Goal: Information Seeking & Learning: Learn about a topic

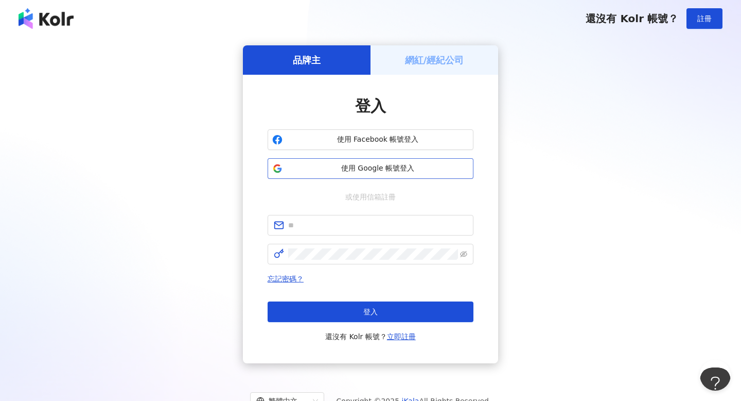
click at [342, 165] on span "使用 Google 帳號登入" at bounding box center [378, 168] width 182 height 10
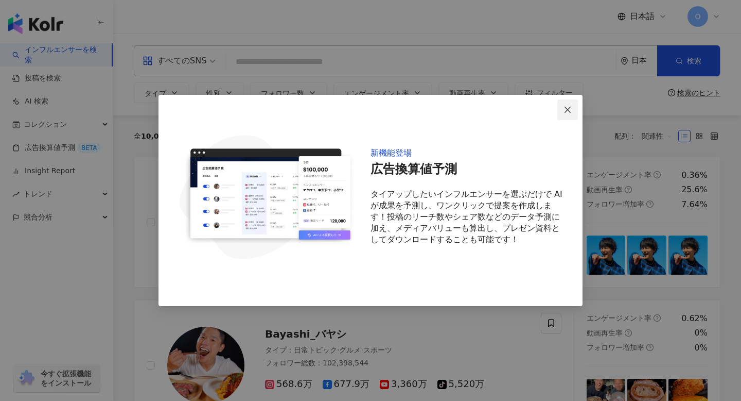
click at [567, 106] on icon "close" at bounding box center [568, 110] width 8 height 8
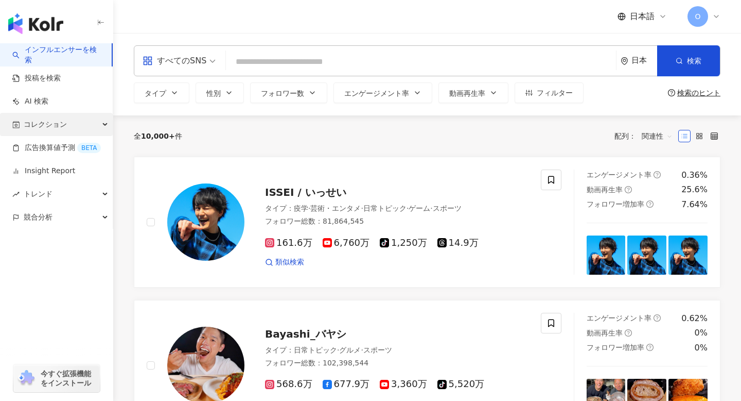
click at [78, 122] on div "コレクション" at bounding box center [56, 124] width 113 height 23
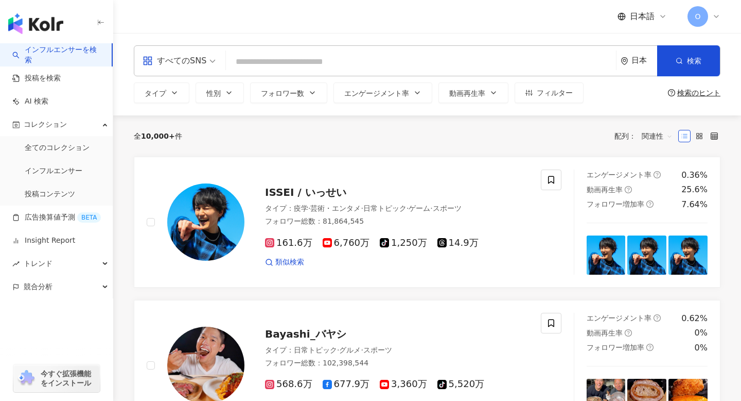
click at [692, 92] on div "検索のヒント" at bounding box center [698, 93] width 43 height 8
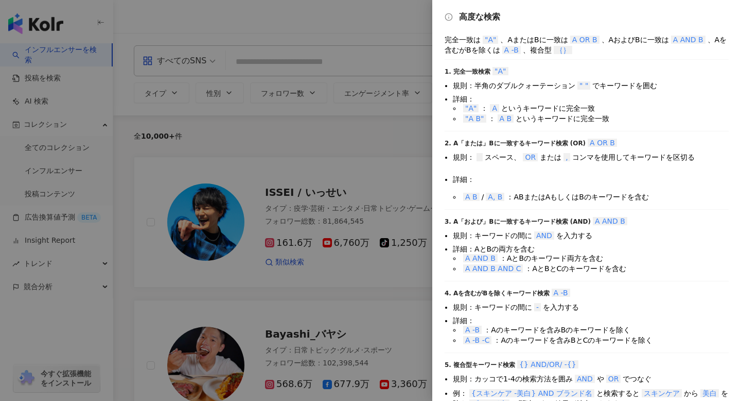
click at [396, 125] on div at bounding box center [370, 200] width 741 height 401
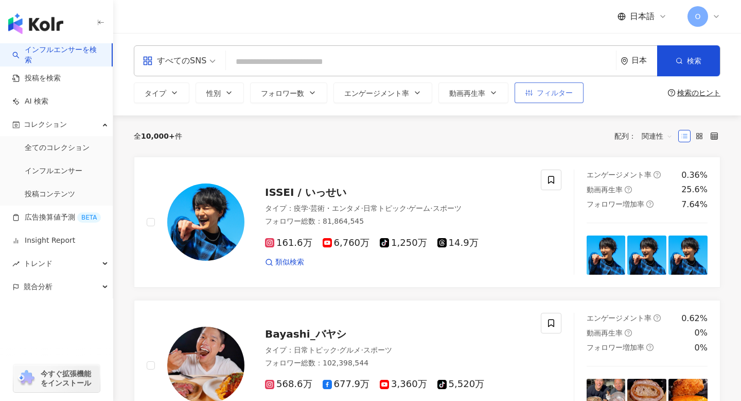
click at [549, 89] on span "フィルター" at bounding box center [555, 93] width 36 height 8
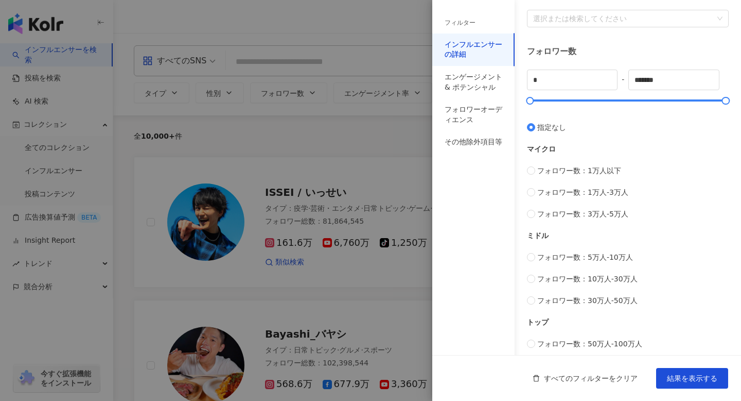
scroll to position [248, 0]
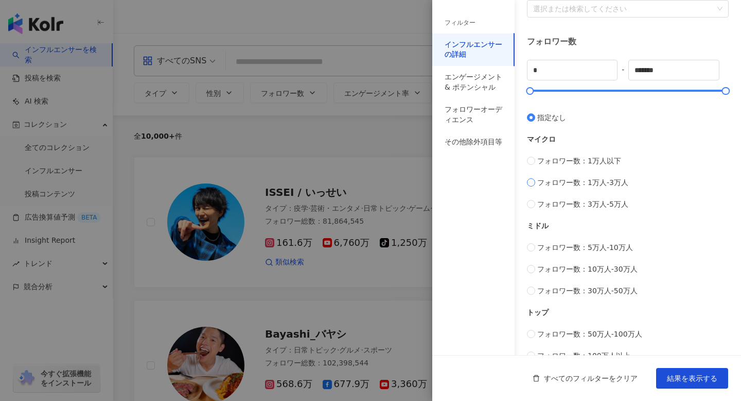
type input "*****"
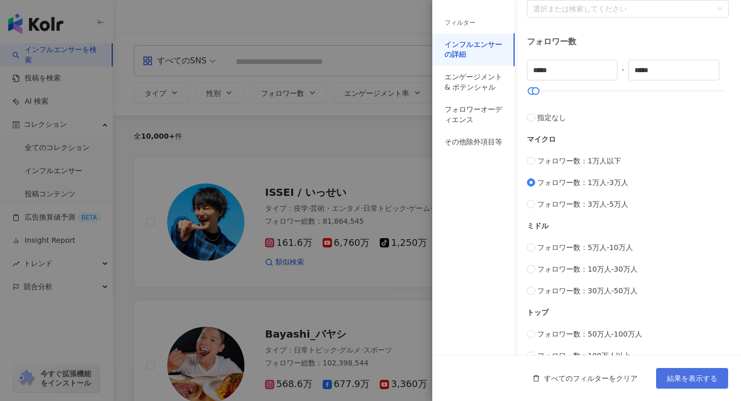
click at [667, 380] on span "結果を表示する" at bounding box center [692, 378] width 50 height 8
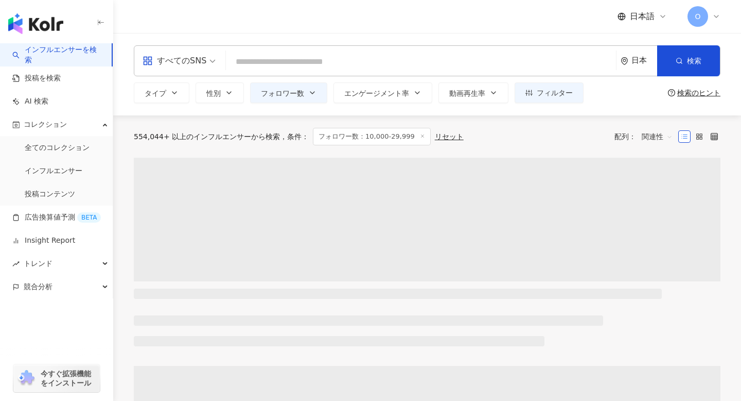
click at [327, 64] on input "search" at bounding box center [421, 62] width 382 height 20
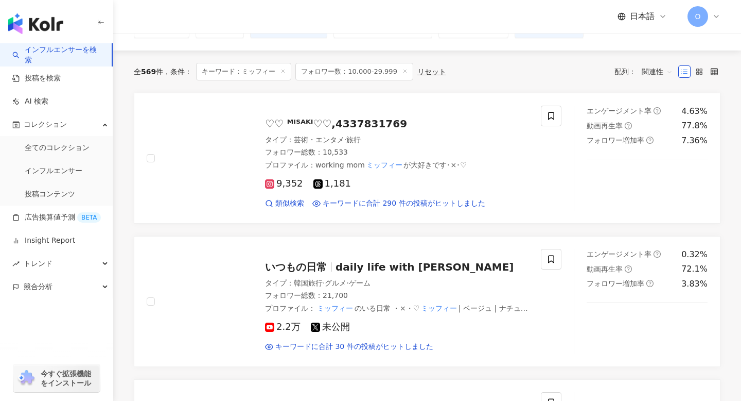
scroll to position [59, 0]
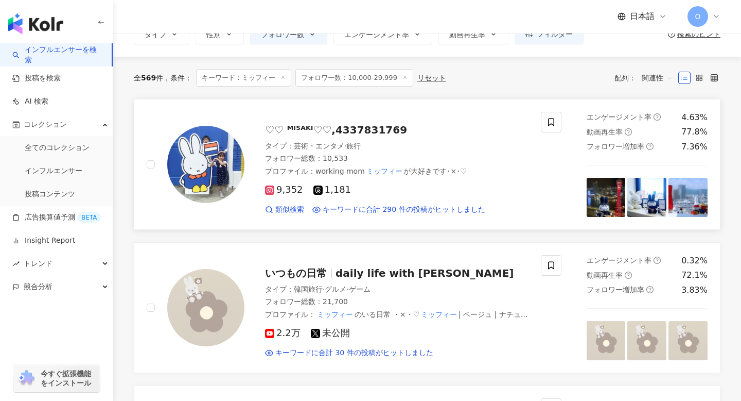
type input "*****"
click at [269, 187] on icon at bounding box center [269, 189] width 5 height 5
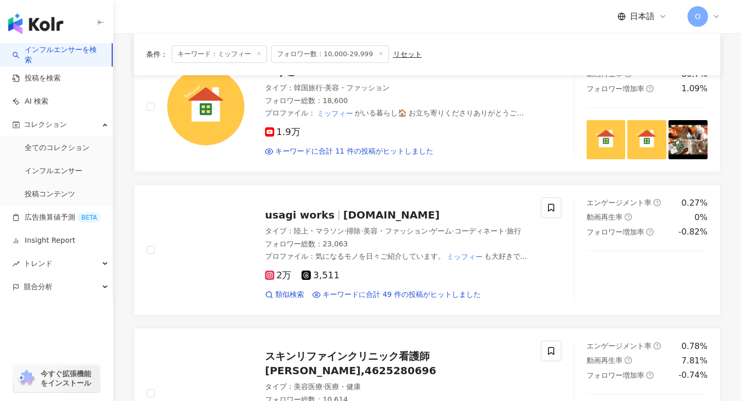
scroll to position [1292, 0]
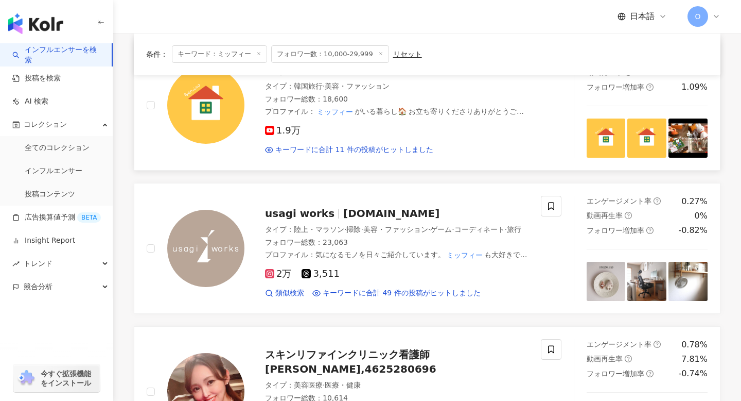
click at [270, 128] on rect at bounding box center [270, 131] width 8 height 6
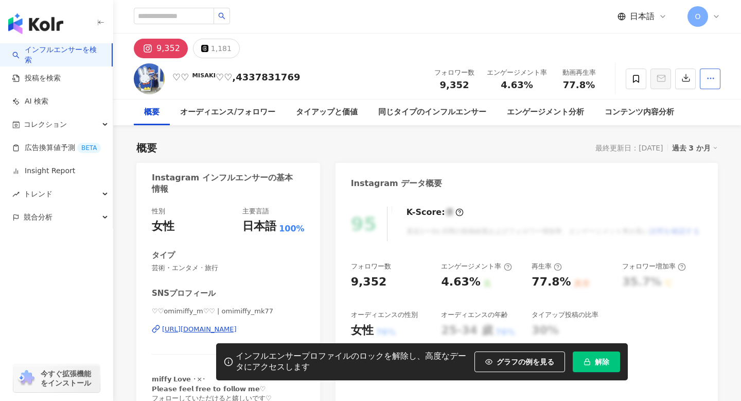
click at [712, 78] on icon "button" at bounding box center [710, 78] width 9 height 9
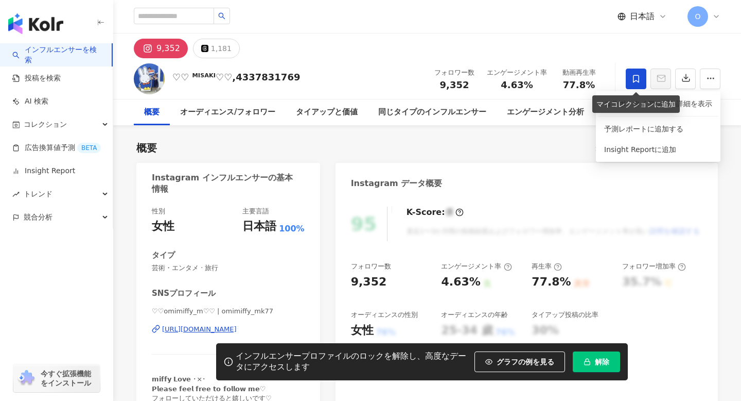
click at [636, 83] on span at bounding box center [636, 78] width 21 height 21
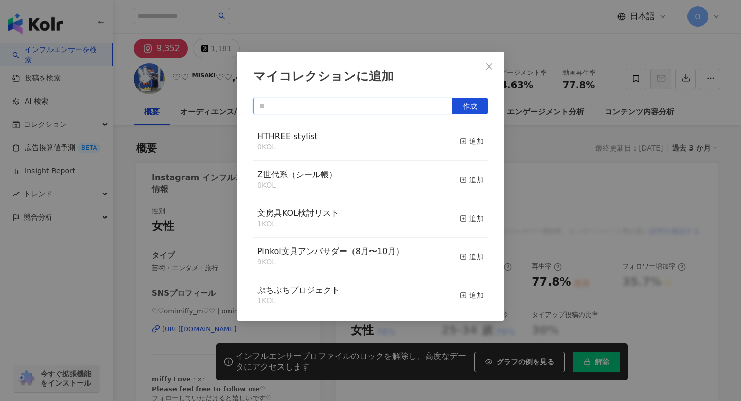
click at [320, 102] on input "text" at bounding box center [352, 106] width 199 height 16
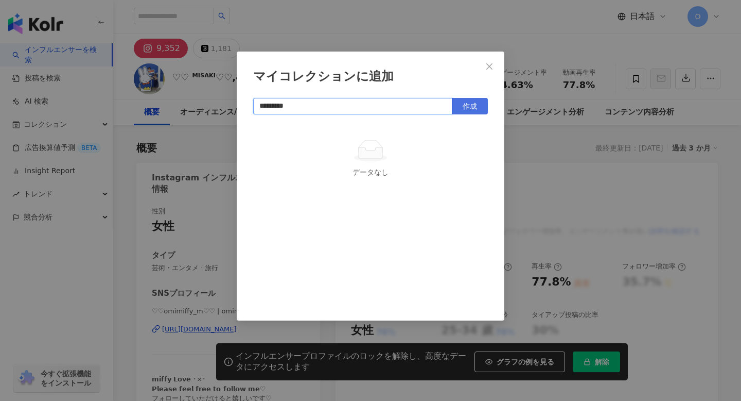
click at [477, 110] on button "作成" at bounding box center [470, 106] width 36 height 16
type input "*********"
click at [488, 68] on icon "close" at bounding box center [489, 66] width 6 height 6
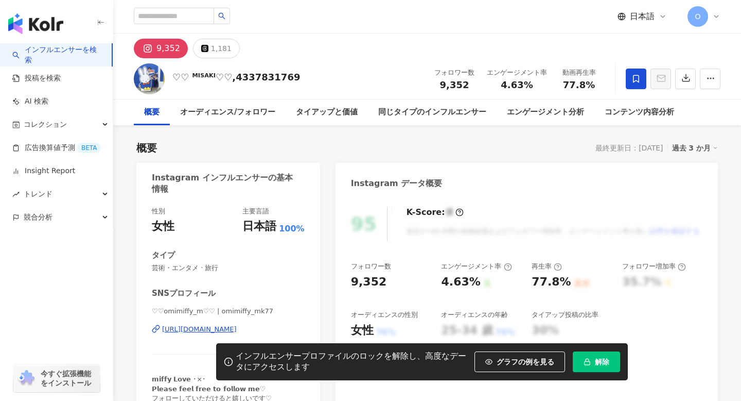
click at [161, 331] on div "マイコレクションに追加 ********* 作成 Miffy KOL 1 KOL 追加済み" at bounding box center [370, 200] width 741 height 401
click at [177, 328] on div "https://www.instagram.com/omimiffy_mk77/" at bounding box center [199, 328] width 75 height 9
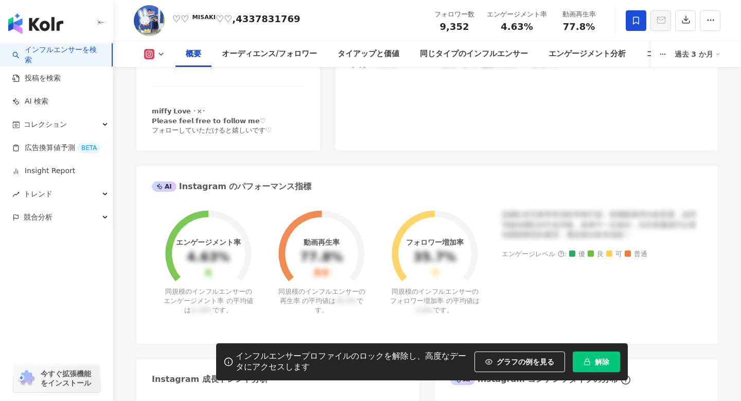
scroll to position [269, 0]
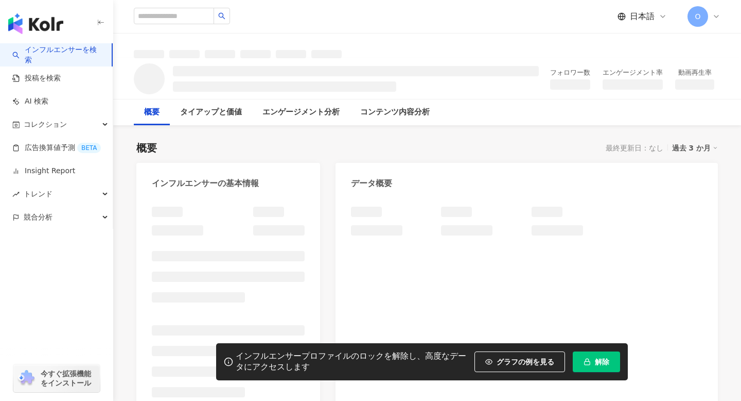
click at [63, 53] on link "インフルエンサーを検索" at bounding box center [57, 55] width 91 height 20
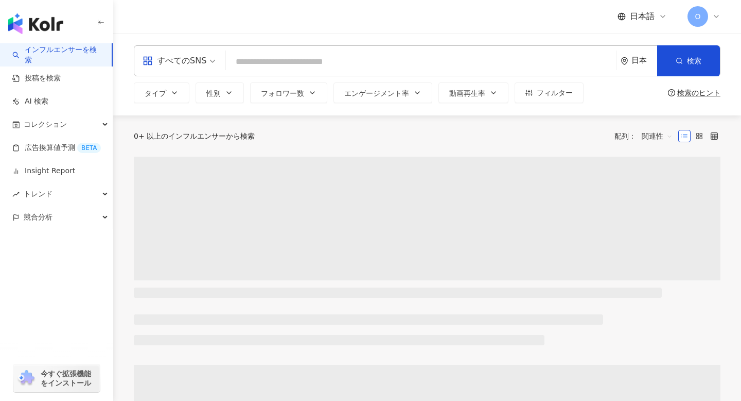
click at [304, 64] on input "search" at bounding box center [421, 62] width 382 height 20
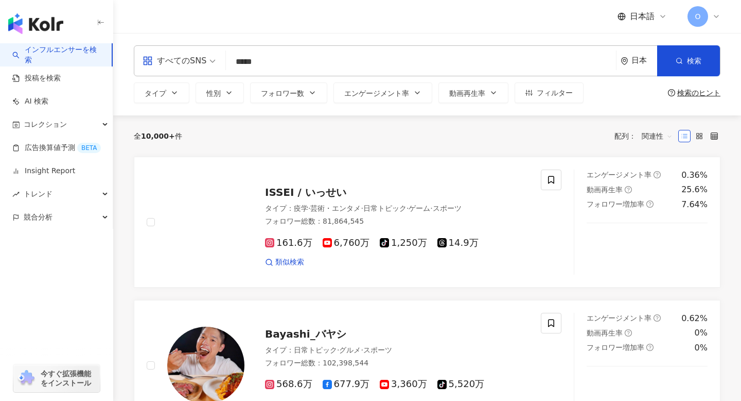
type input "*****"
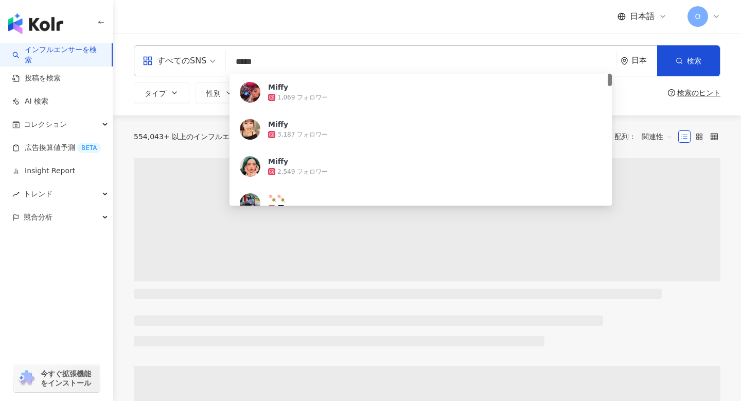
click at [700, 92] on div "検索のヒント" at bounding box center [698, 93] width 43 height 8
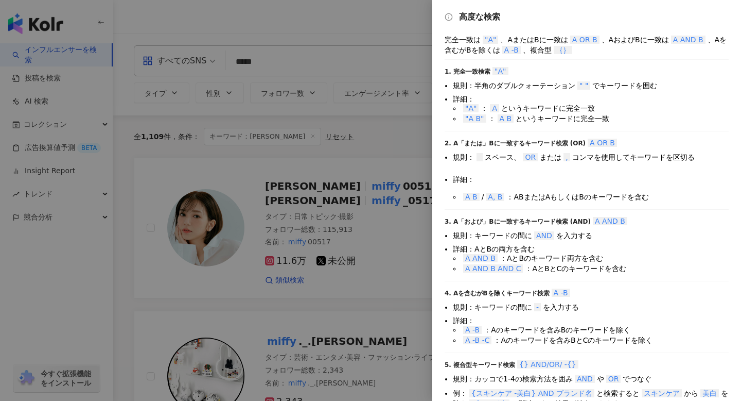
click at [394, 36] on div at bounding box center [370, 200] width 741 height 401
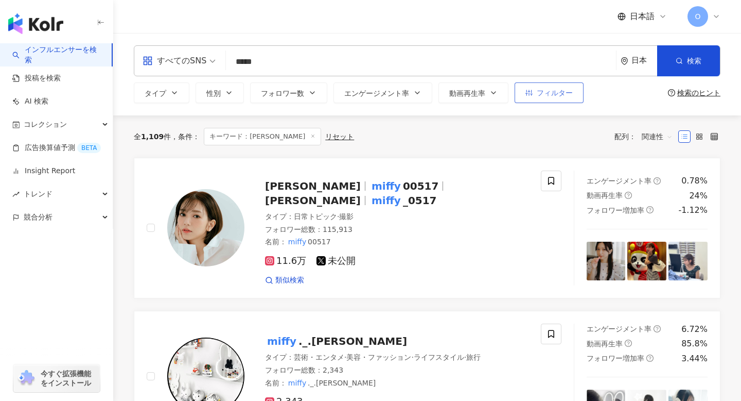
click at [537, 94] on span "フィルター" at bounding box center [555, 93] width 36 height 8
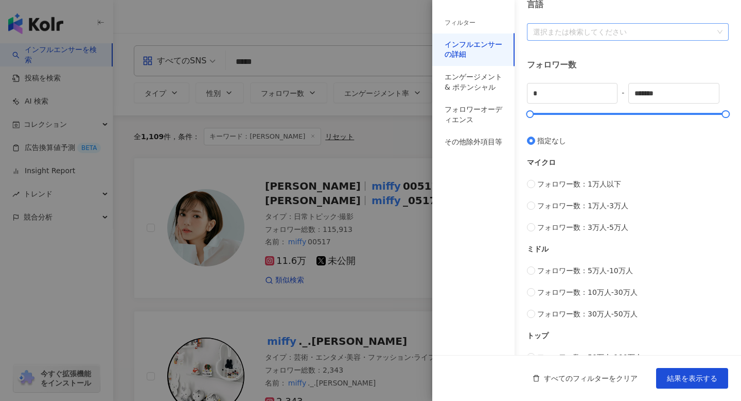
scroll to position [227, 0]
type input "*****"
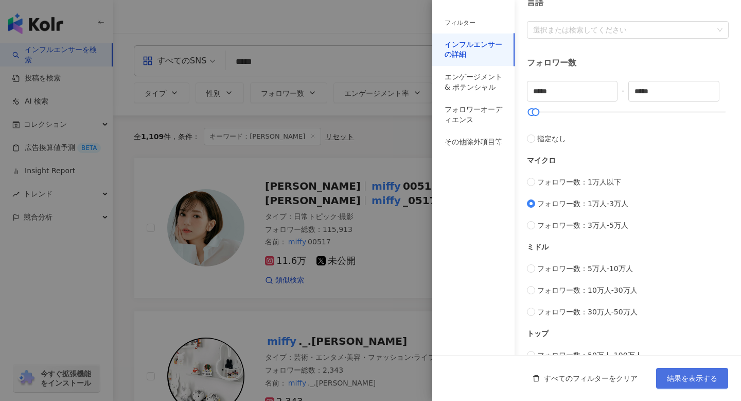
click at [676, 381] on span "結果を表示する" at bounding box center [692, 378] width 50 height 8
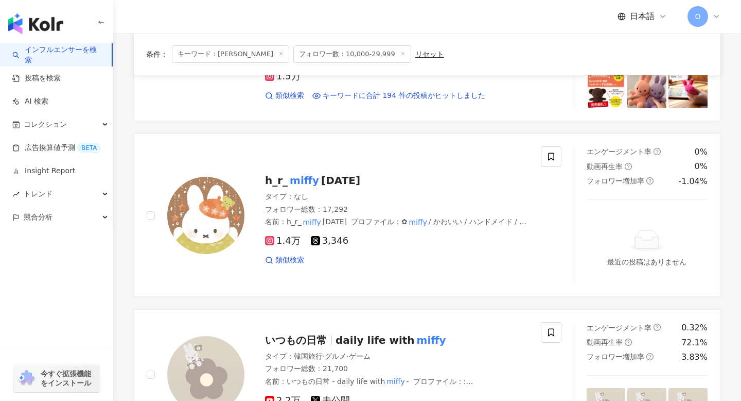
scroll to position [174, 0]
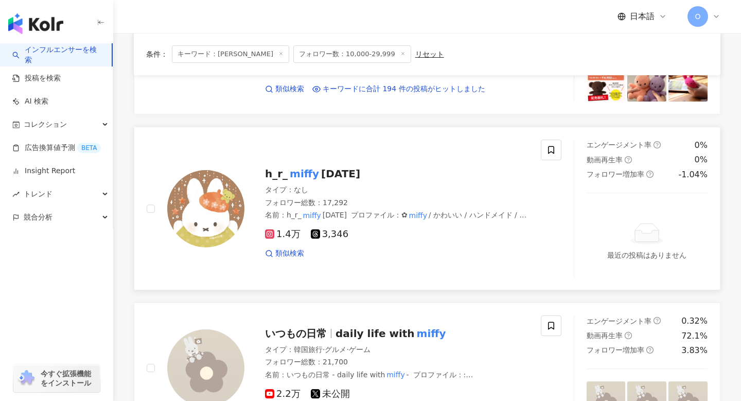
click at [272, 236] on rect at bounding box center [269, 234] width 7 height 7
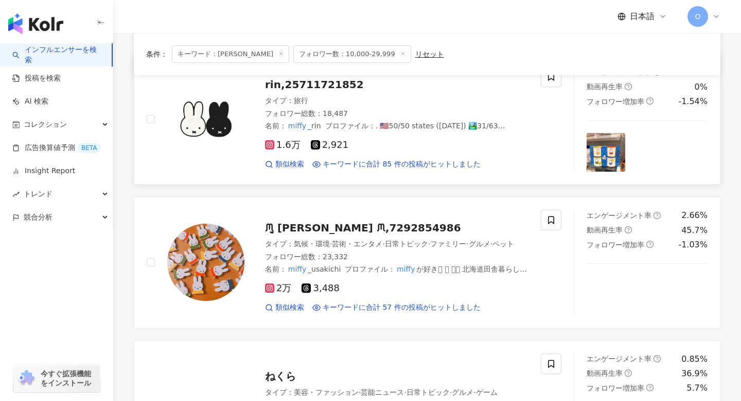
scroll to position [860, 0]
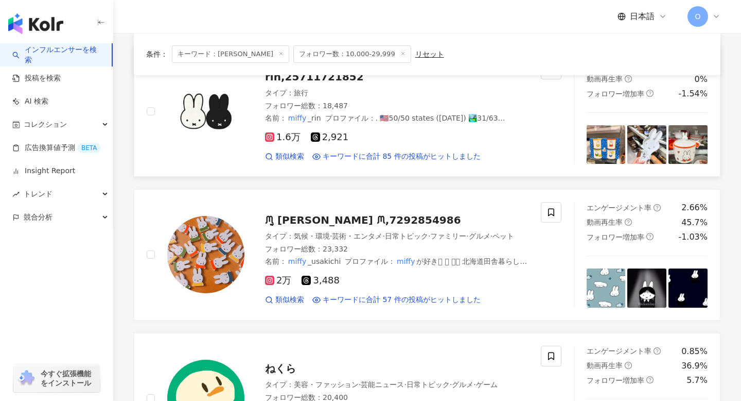
click at [270, 137] on icon at bounding box center [270, 137] width 2 height 2
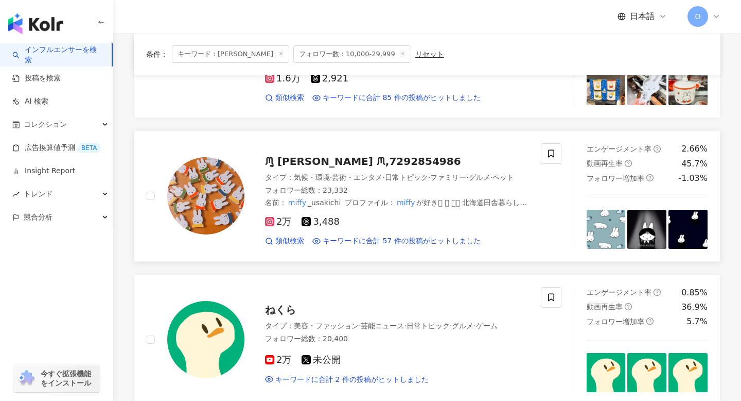
scroll to position [925, 0]
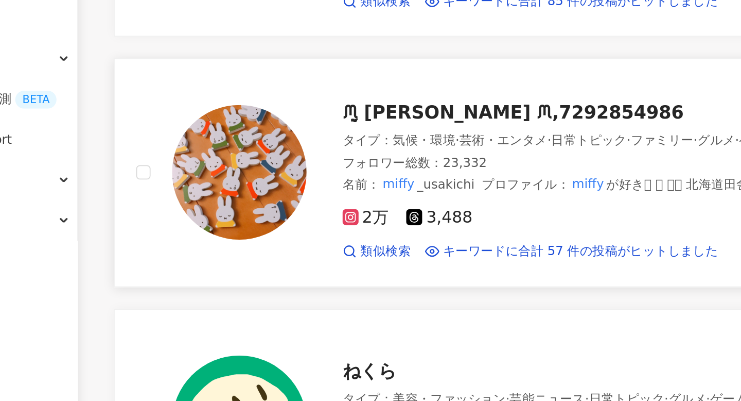
click at [269, 218] on icon at bounding box center [269, 215] width 5 height 5
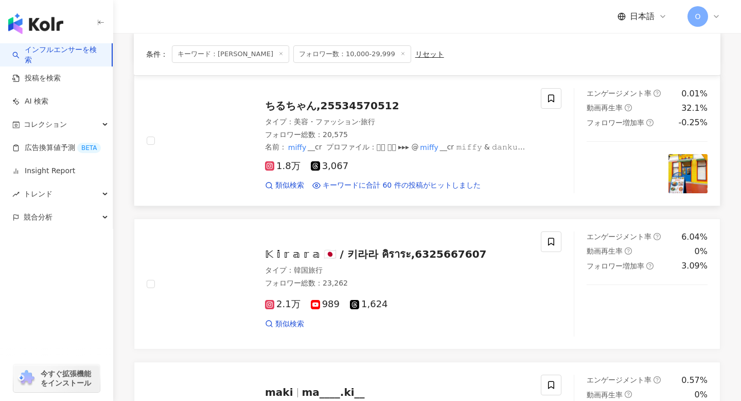
scroll to position [1405, 0]
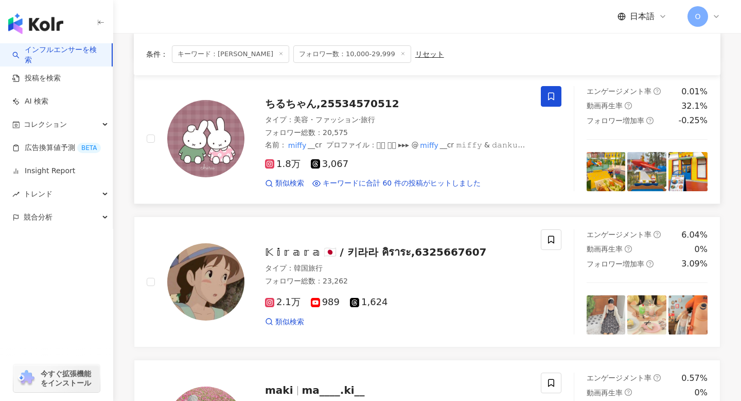
click at [551, 106] on span at bounding box center [551, 96] width 21 height 21
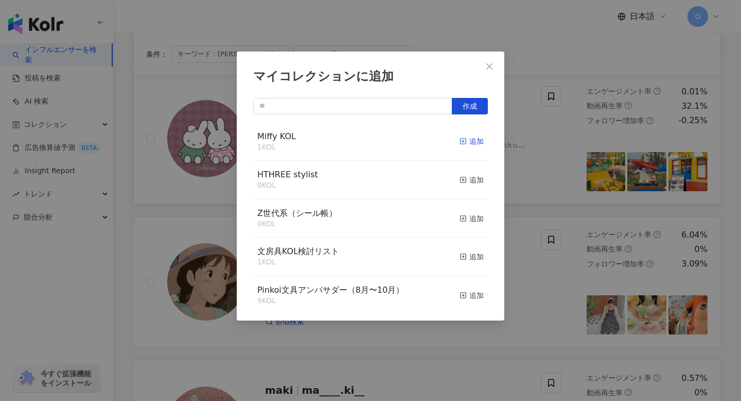
click at [466, 140] on rect "button" at bounding box center [464, 141] width 6 height 6
click at [124, 212] on div "マイコレクションに追加 作成 Miffy KOL 3 KOL 追加済み HTHREE stylist 0 KOL 追加 Z世代系（シール帳） 0 KOL 追加…" at bounding box center [370, 200] width 741 height 401
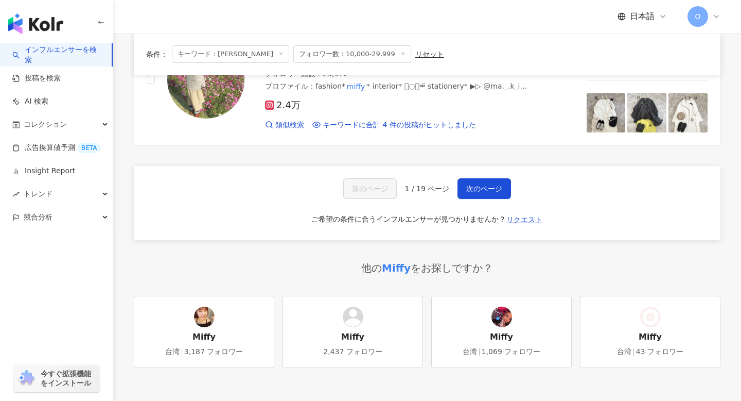
scroll to position [1761, 0]
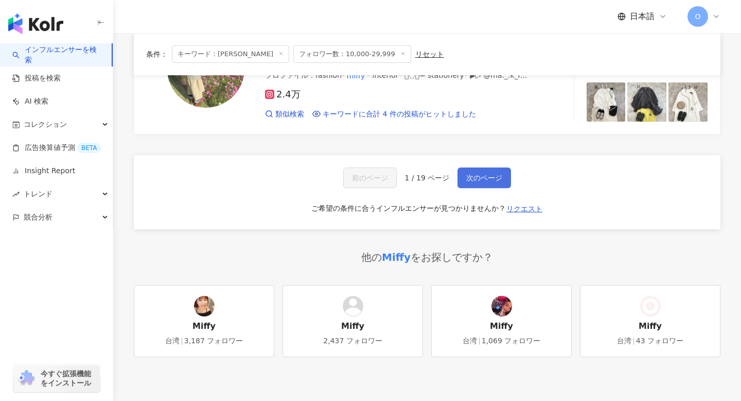
click at [490, 182] on span "次のページ" at bounding box center [484, 177] width 36 height 8
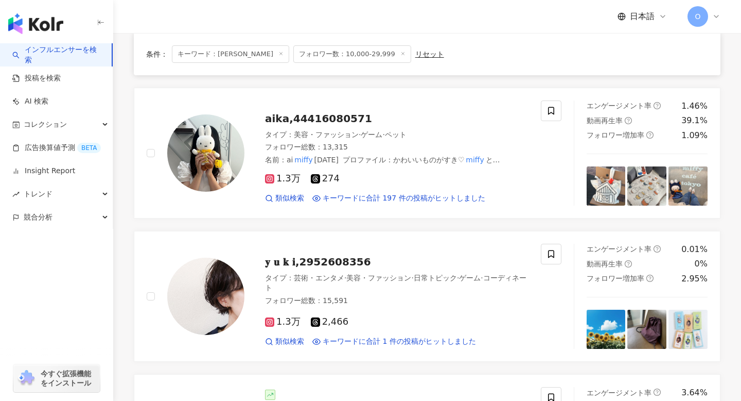
scroll to position [794, 0]
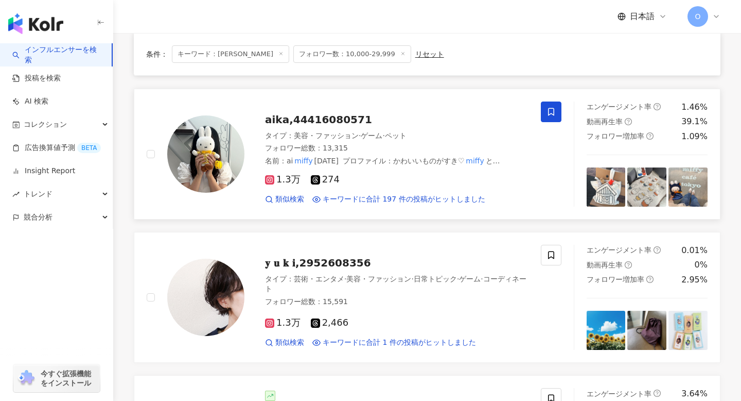
click at [556, 101] on span at bounding box center [551, 111] width 21 height 21
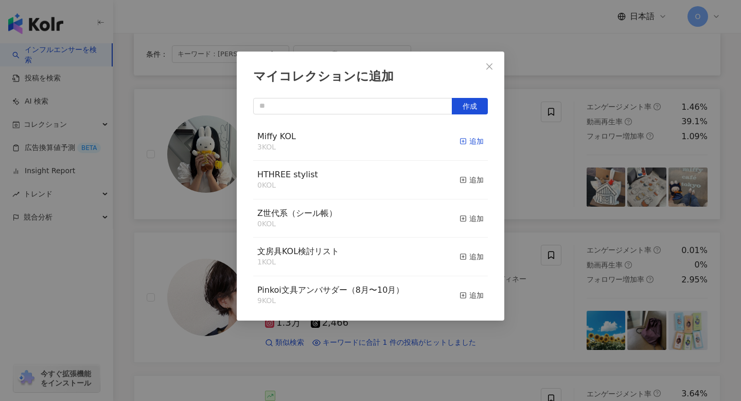
click at [464, 140] on icon "button" at bounding box center [463, 140] width 7 height 7
click at [121, 206] on div "マイコレクションに追加 作成 Miffy KOL 4 KOL 追加済み HTHREE stylist 0 KOL 追加 Z世代系（シール帳） 0 KOL 追加…" at bounding box center [370, 200] width 741 height 401
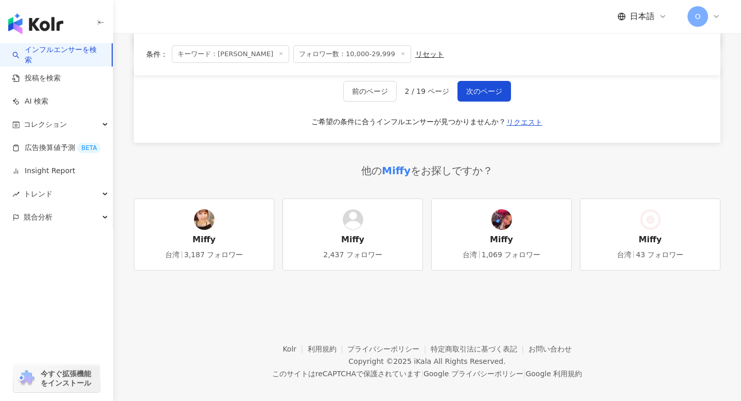
scroll to position [1517, 0]
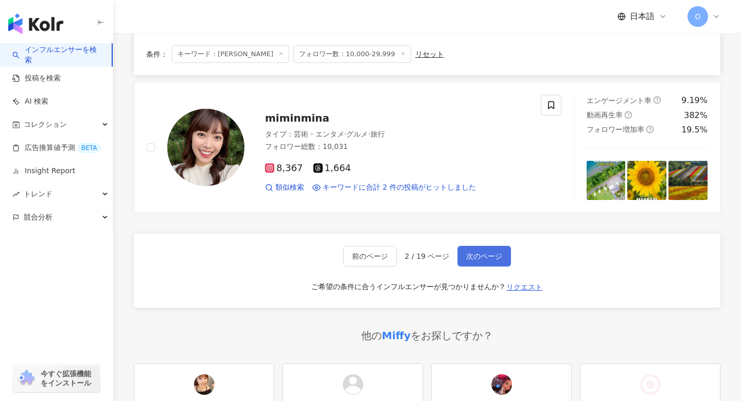
click at [476, 252] on span "次のページ" at bounding box center [484, 256] width 36 height 8
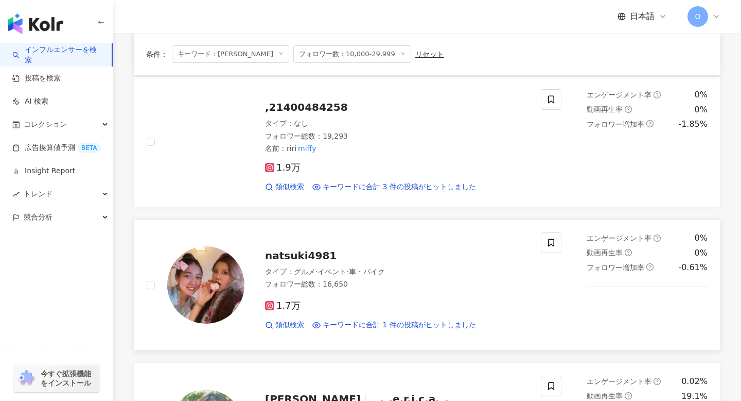
scroll to position [1213, 0]
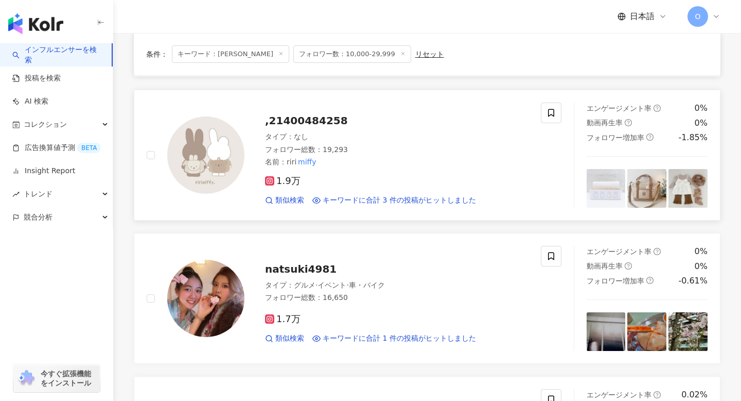
click at [270, 181] on icon at bounding box center [270, 181] width 2 height 2
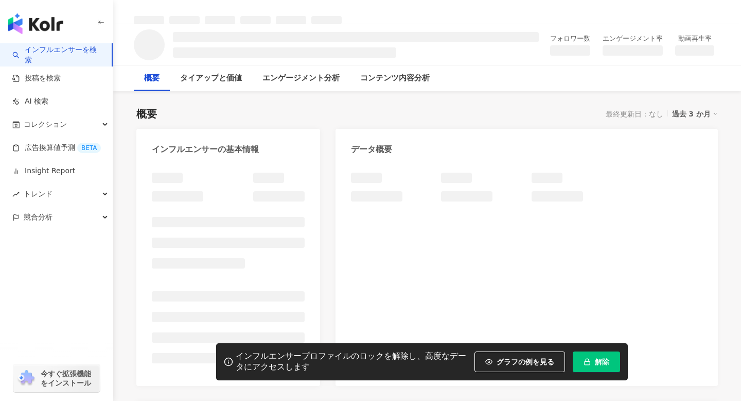
scroll to position [89, 0]
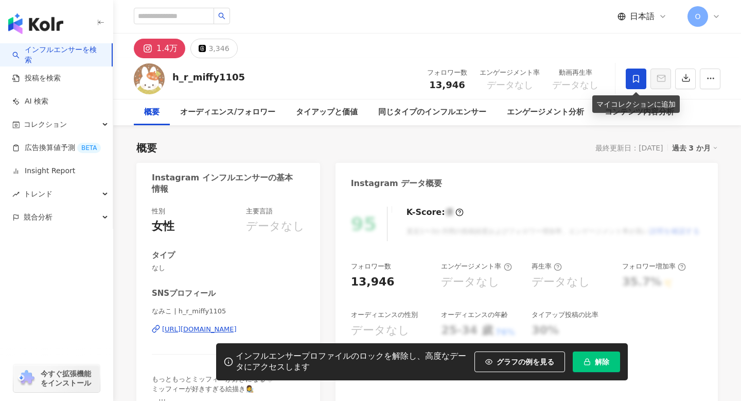
click at [639, 78] on icon at bounding box center [636, 79] width 6 height 8
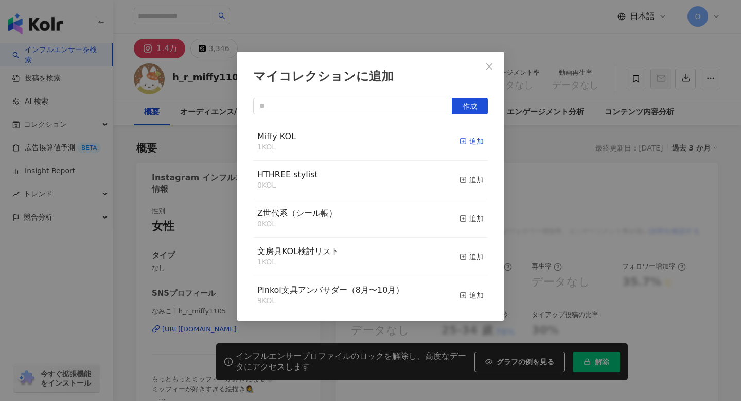
click at [463, 140] on icon "button" at bounding box center [463, 140] width 7 height 7
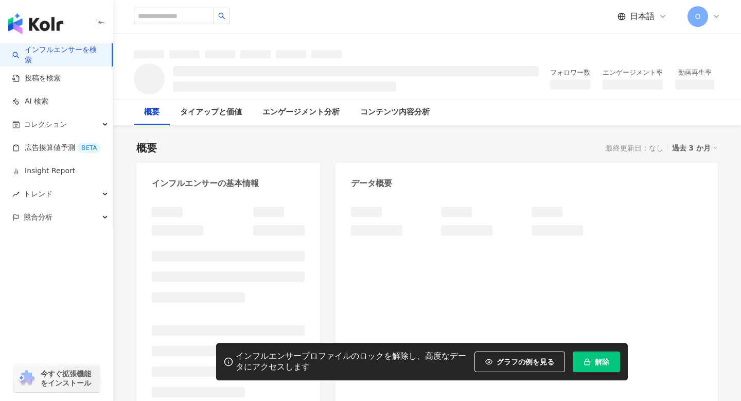
scroll to position [45, 0]
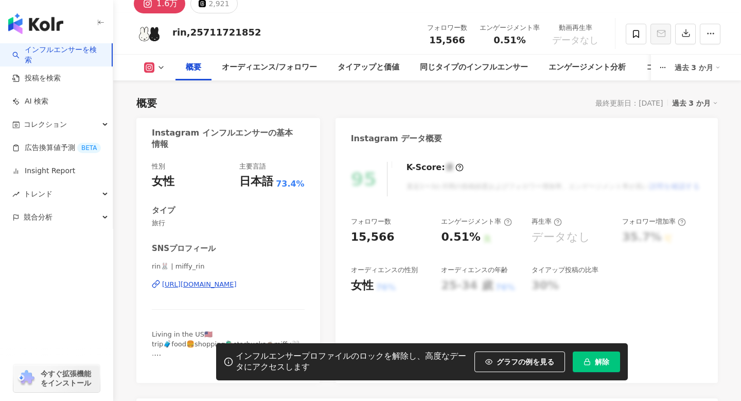
scroll to position [97, 0]
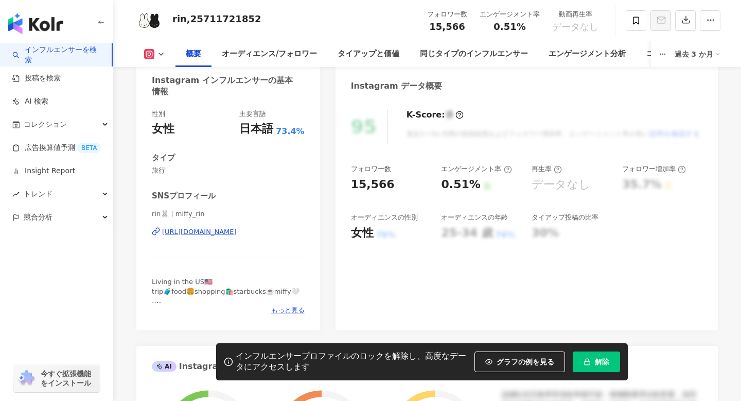
click at [157, 232] on icon at bounding box center [156, 231] width 8 height 8
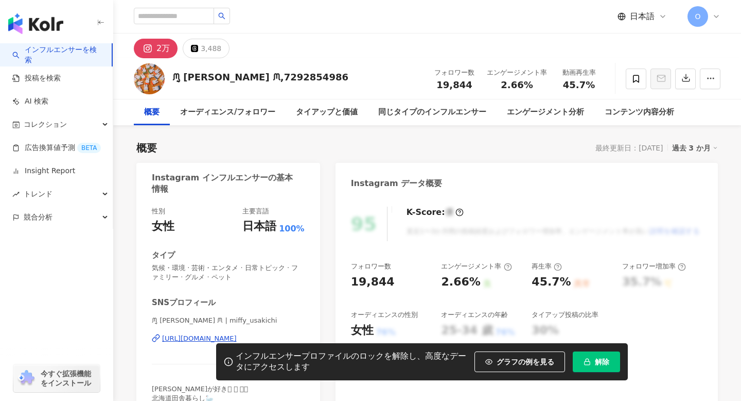
drag, startPoint x: 170, startPoint y: 239, endPoint x: 157, endPoint y: 270, distance: 34.3
click at [157, 334] on icon at bounding box center [156, 338] width 8 height 8
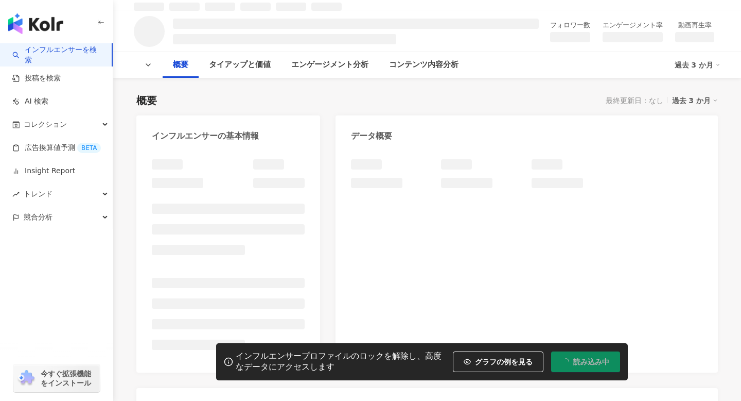
scroll to position [8, 0]
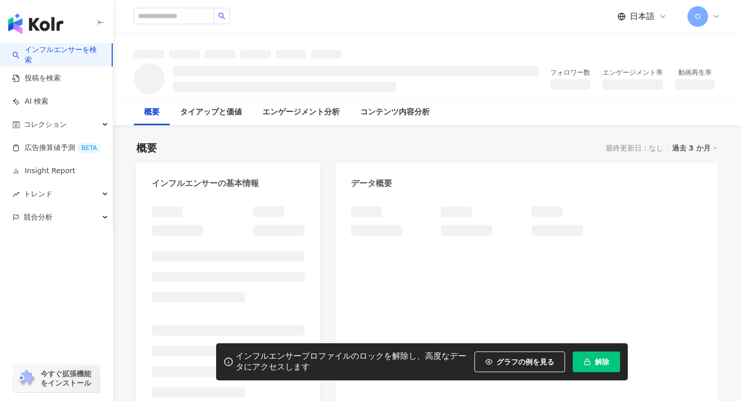
scroll to position [23, 0]
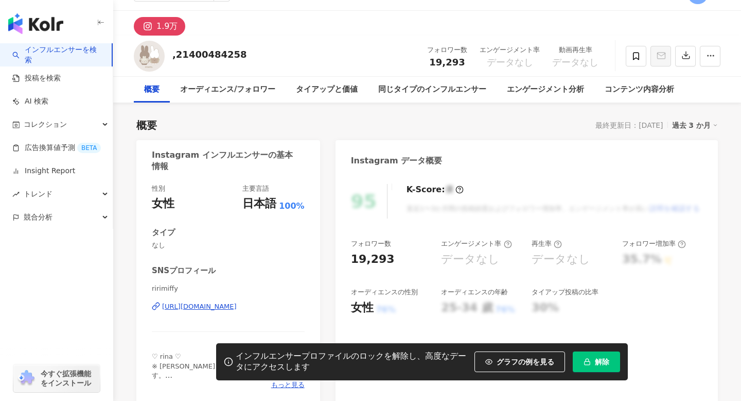
click at [154, 305] on icon at bounding box center [156, 306] width 8 height 8
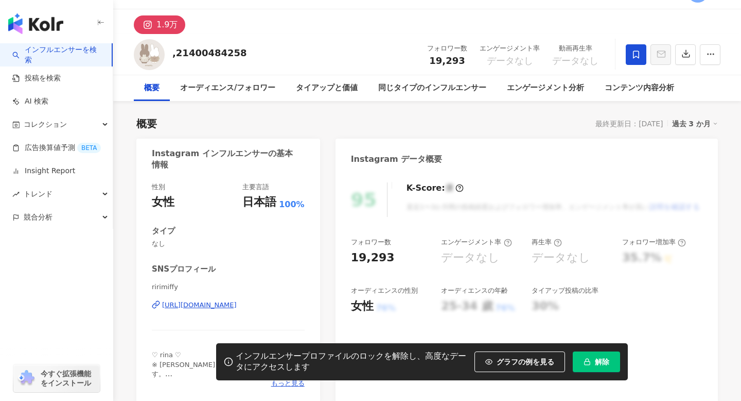
click at [636, 56] on icon at bounding box center [636, 54] width 6 height 8
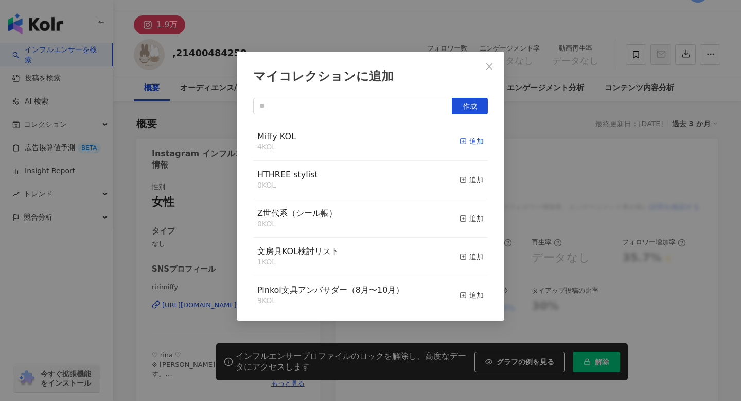
click at [466, 141] on rect "button" at bounding box center [464, 141] width 6 height 6
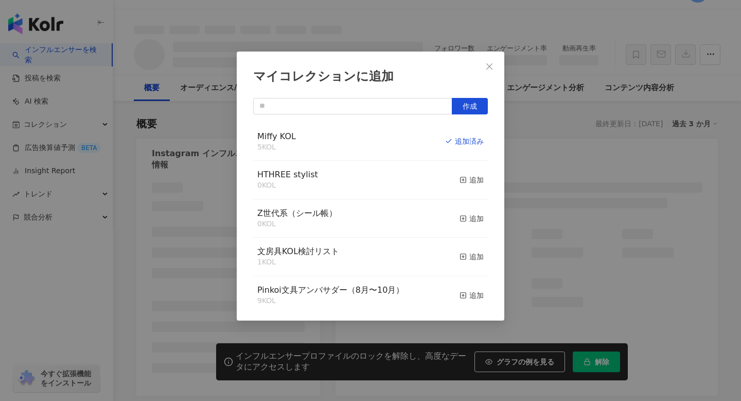
click at [332, 34] on div "マイコレクションに追加 作成 Miffy KOL 5 KOL 追加済み HTHREE stylist 0 KOL 追加 Z世代系（シール帳） 0 KOL 追加…" at bounding box center [370, 200] width 741 height 401
click at [296, 19] on div "マイコレクションに追加 作成 Miffy KOL 5 KOL 追加済み HTHREE stylist 0 KOL 追加 Z世代系（シール帳） 0 KOL 追加…" at bounding box center [370, 200] width 741 height 401
